Goal: Find specific page/section: Find specific page/section

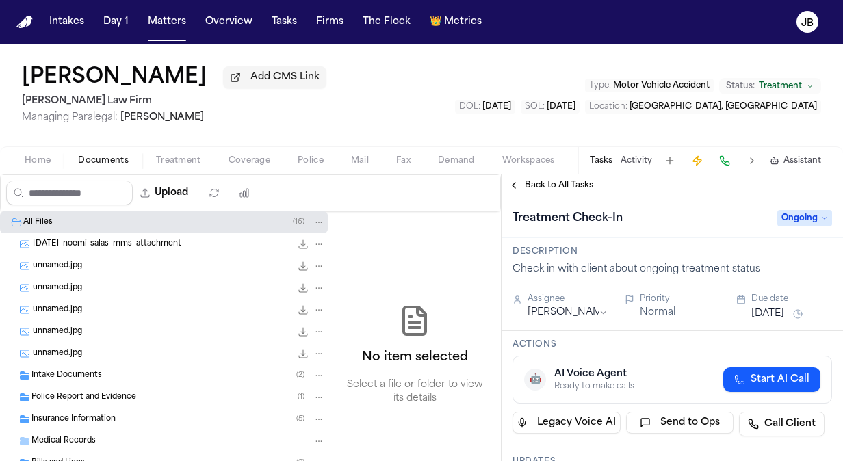
scroll to position [237, 0]
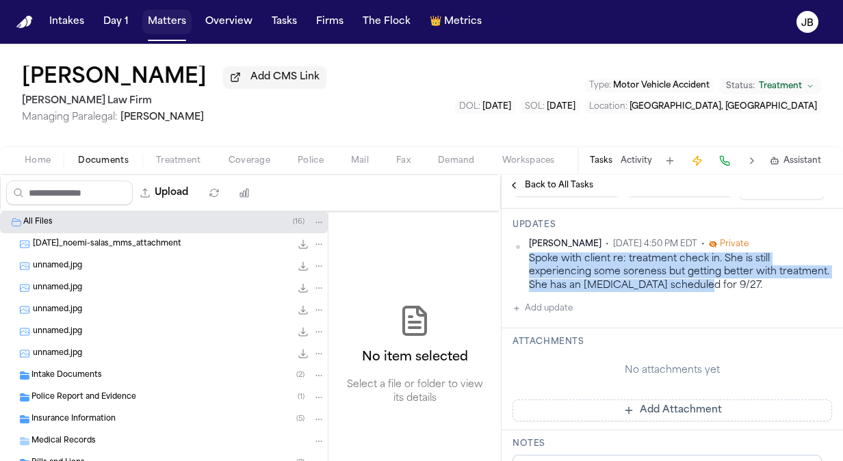
click at [164, 23] on button "Matters" at bounding box center [166, 22] width 49 height 25
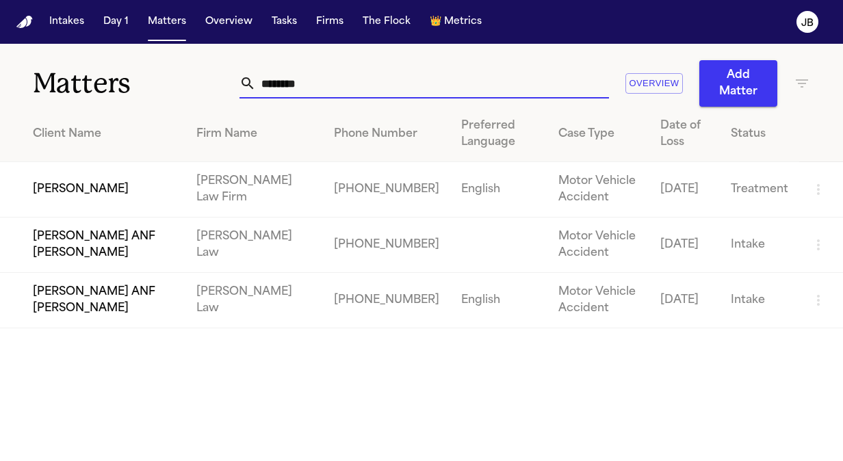
drag, startPoint x: 306, startPoint y: 75, endPoint x: 145, endPoint y: 81, distance: 161.5
click at [145, 81] on div "Matters ******** Overview Add Matter" at bounding box center [421, 75] width 843 height 63
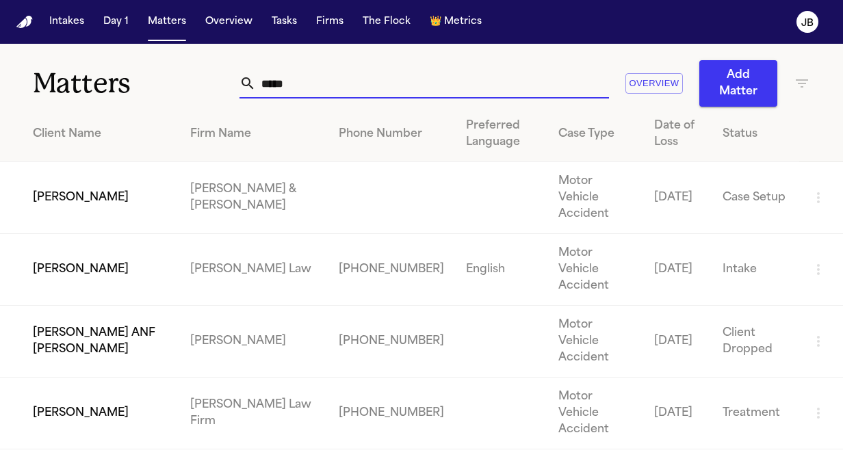
type input "*****"
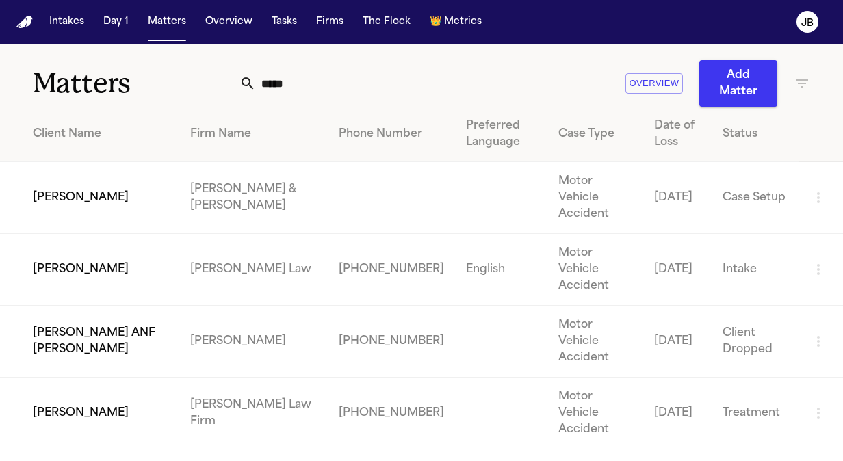
click at [79, 378] on td "[PERSON_NAME]" at bounding box center [89, 414] width 179 height 72
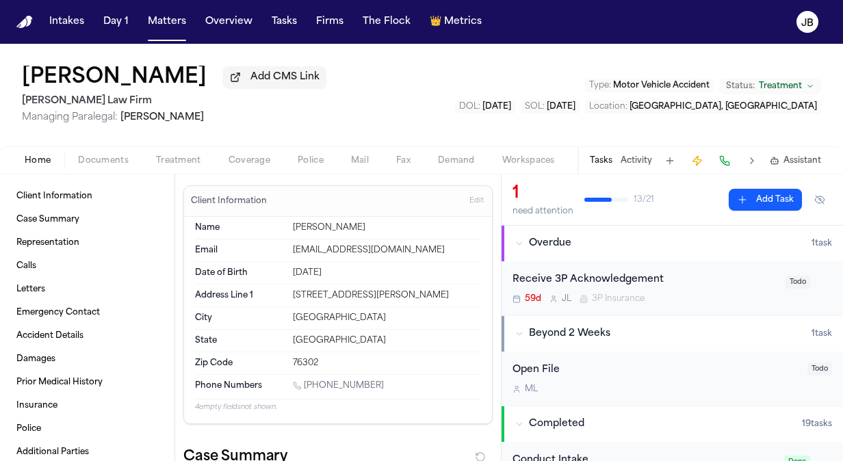
click at [639, 152] on div "Tasks Activity Assistant" at bounding box center [704, 160] width 254 height 27
click at [642, 160] on button "Activity" at bounding box center [635, 160] width 31 height 11
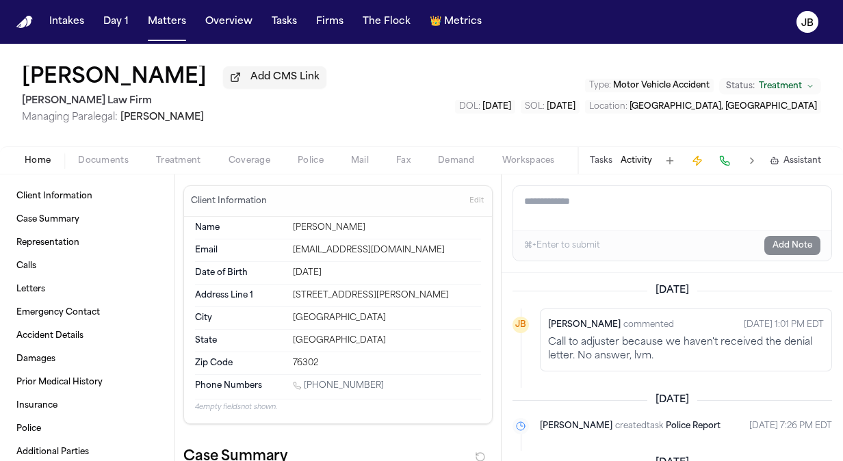
scroll to position [86, 0]
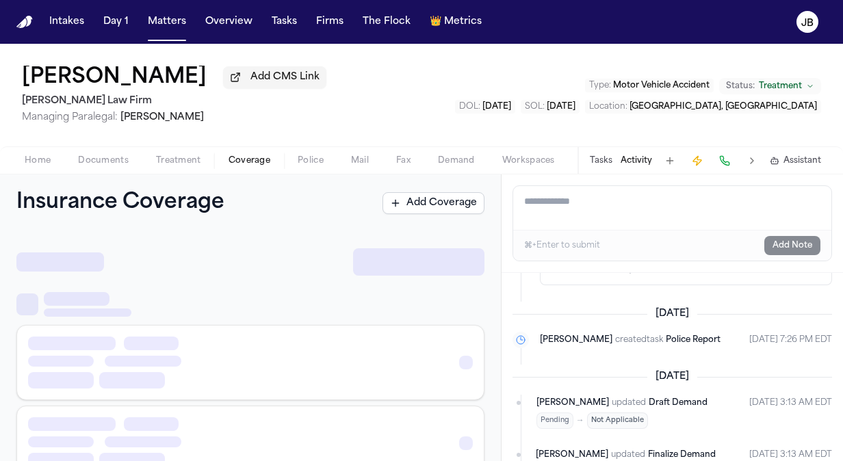
click at [246, 153] on button "Coverage" at bounding box center [249, 161] width 69 height 16
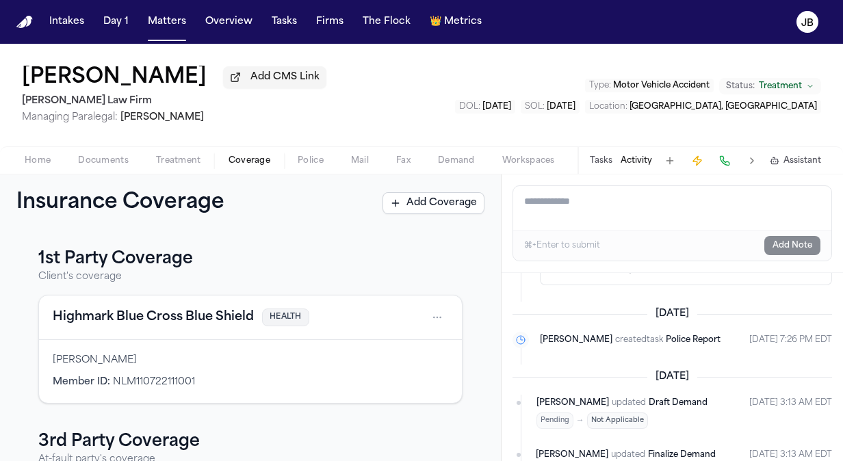
scroll to position [226, 0]
